Goal: Information Seeking & Learning: Learn about a topic

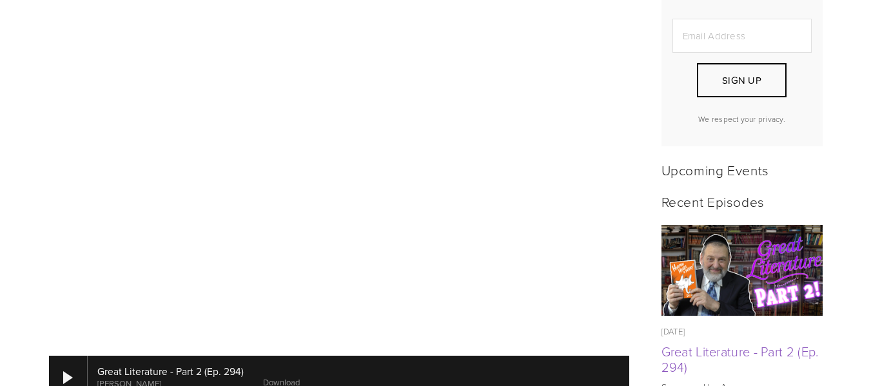
click at [290, 377] on link "Download" at bounding box center [281, 383] width 37 height 12
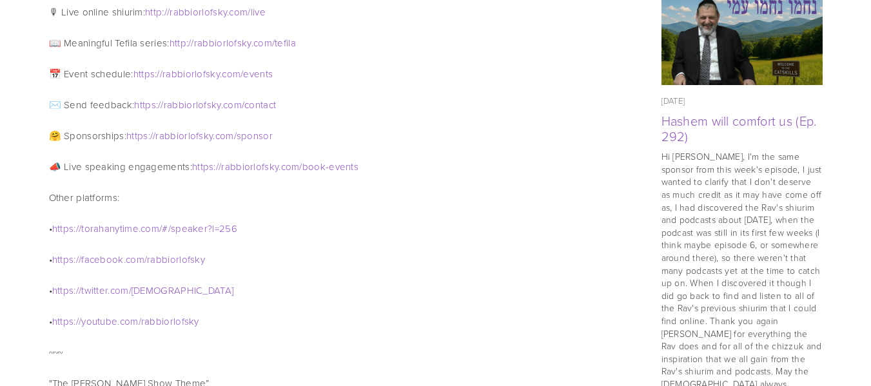
scroll to position [1127, 0]
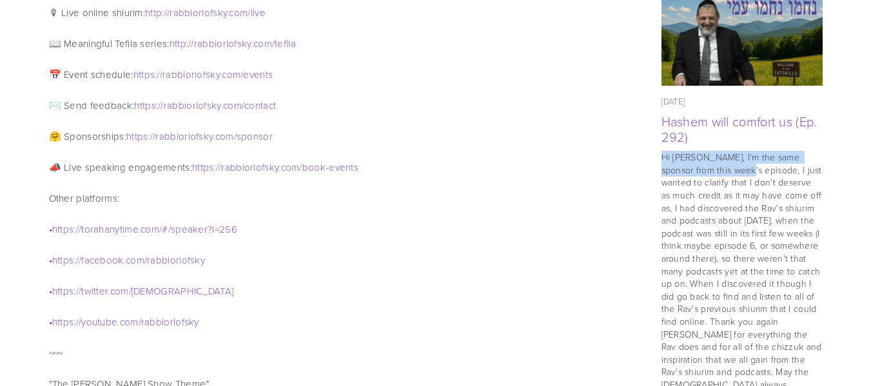
drag, startPoint x: 737, startPoint y: 123, endPoint x: 722, endPoint y: 168, distance: 47.5
click at [722, 168] on div "[DATE] Hashem will comfort us (Ep. 292) [DATE] [DATE]" at bounding box center [742, 287] width 161 height 384
click at [722, 168] on p "Hi [PERSON_NAME], I'm the same sponsor from this week's episode, I just wanted …" at bounding box center [742, 315] width 161 height 328
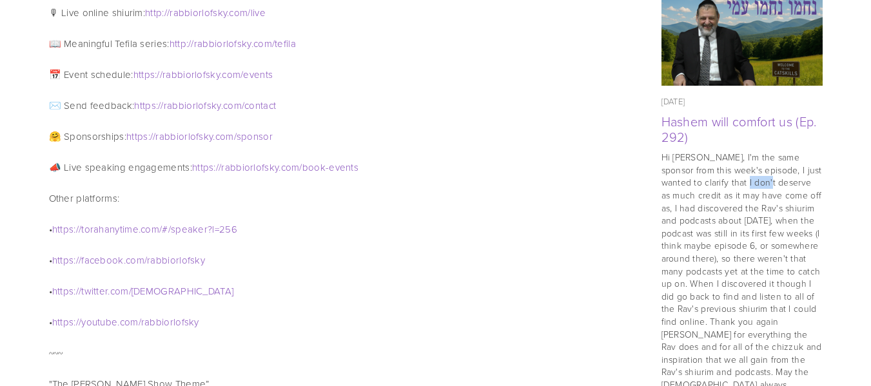
click at [722, 168] on p "Hi [PERSON_NAME], I'm the same sponsor from this week's episode, I just wanted …" at bounding box center [742, 315] width 161 height 328
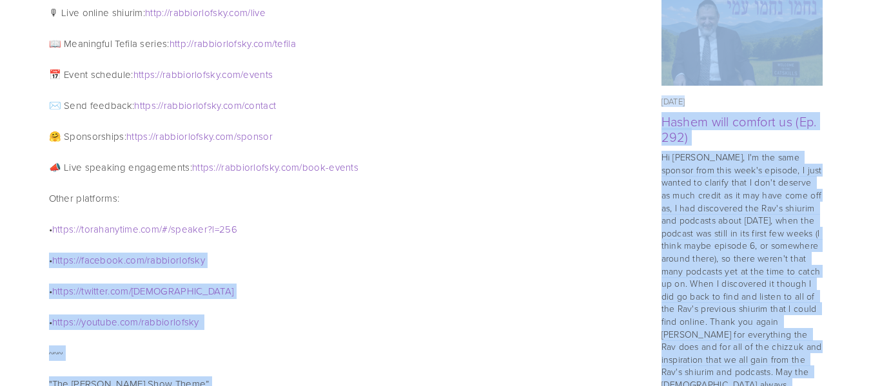
drag, startPoint x: 722, startPoint y: 168, endPoint x: 528, endPoint y: 235, distance: 205.4
click at [528, 235] on div "Sponsor an Episode [PERSON_NAME] weekly podcast! Get the latest episode once a …" at bounding box center [436, 251] width 774 height 2176
click at [528, 235] on div "🤗 Sponsorship opportunities: https :// rabbiorlofsky . com / sponsor ~~~ 📝 Subm…" at bounding box center [339, 121] width 580 height 666
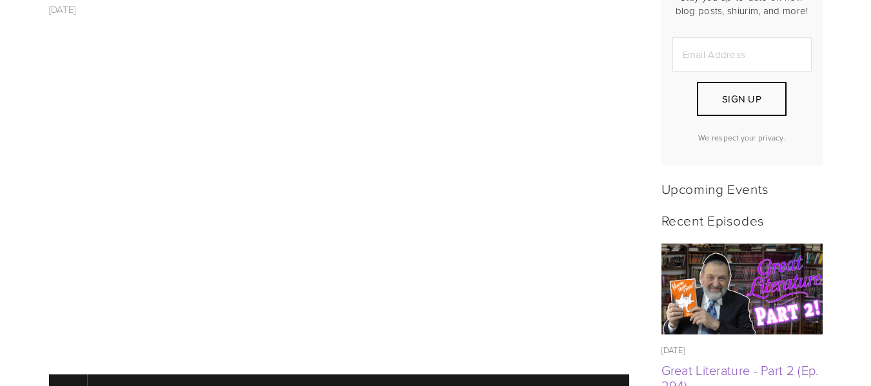
scroll to position [418, 0]
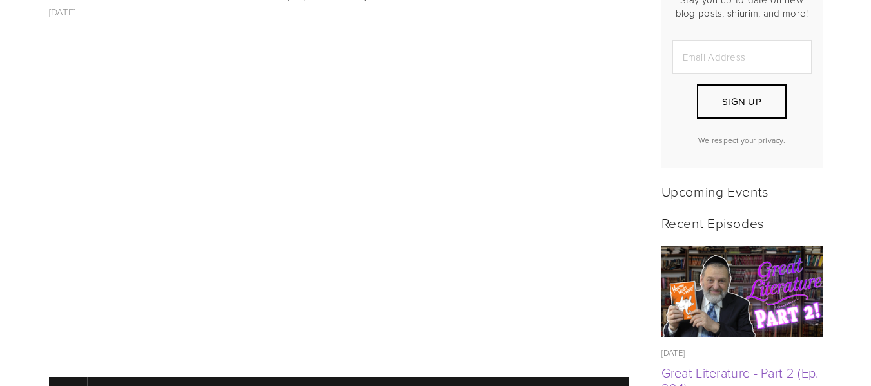
click at [662, 16] on div "Never miss an update Stay you up-to-date on new blog posts, shiurim, and more! …" at bounding box center [742, 44] width 161 height 248
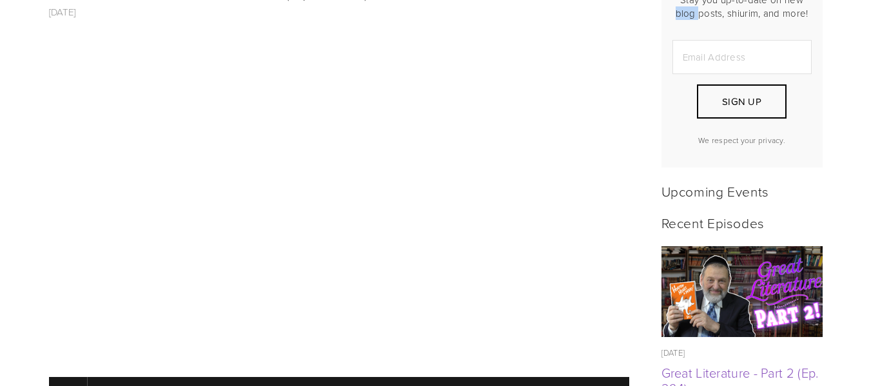
click at [662, 16] on div "Never miss an update Stay you up-to-date on new blog posts, shiurim, and more! …" at bounding box center [742, 44] width 161 height 248
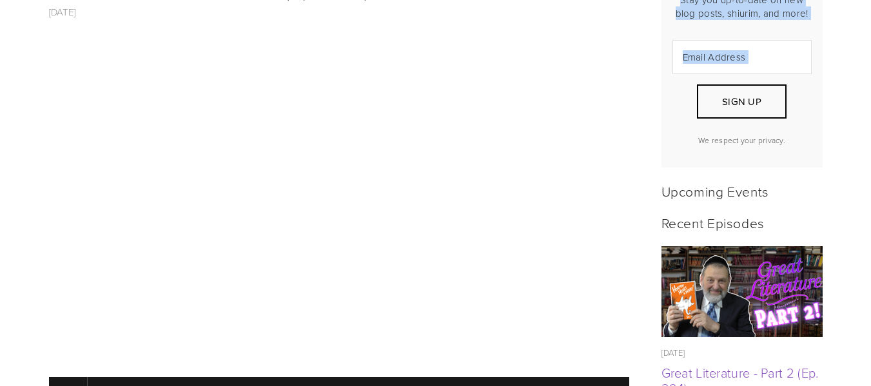
drag, startPoint x: 662, startPoint y: 16, endPoint x: 652, endPoint y: 52, distance: 37.6
click at [652, 52] on div "Never miss an update Stay you up-to-date on new blog posts, shiurim, and more! …" at bounding box center [742, 43] width 183 height 263
click at [696, 10] on p "Stay you up-to-date on new blog posts, shiurim, and more!" at bounding box center [742, 6] width 139 height 27
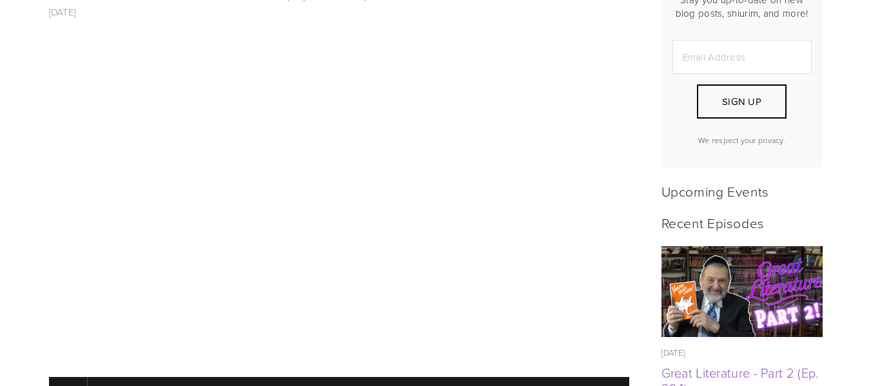
click at [763, 126] on form "Never miss an update Stay you up-to-date on new blog posts, shiurim, and more! …" at bounding box center [742, 44] width 139 height 204
